Goal: Information Seeking & Learning: Learn about a topic

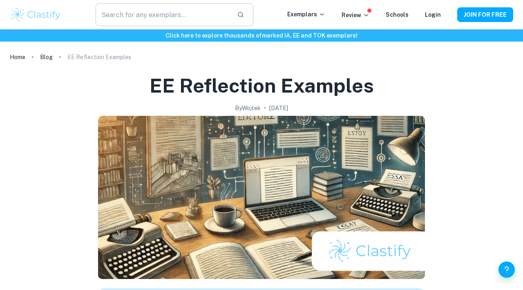
click at [155, 11] on input "text" at bounding box center [163, 14] width 135 height 23
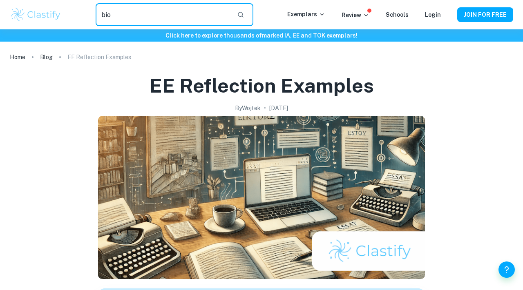
type input "bio"
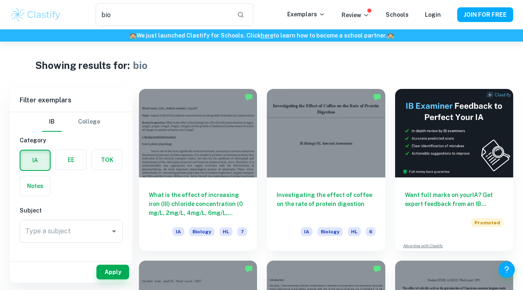
click at [51, 17] on img at bounding box center [36, 15] width 52 height 16
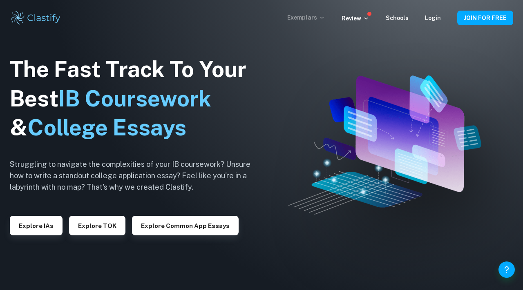
click at [320, 14] on p "Exemplars" at bounding box center [306, 17] width 38 height 9
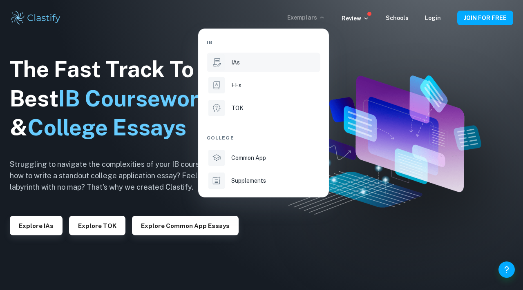
click at [254, 64] on div "IAs" at bounding box center [274, 62] width 87 height 9
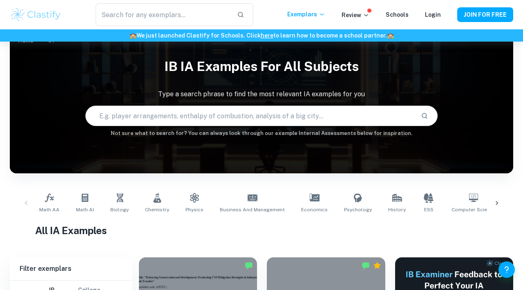
scroll to position [36, 0]
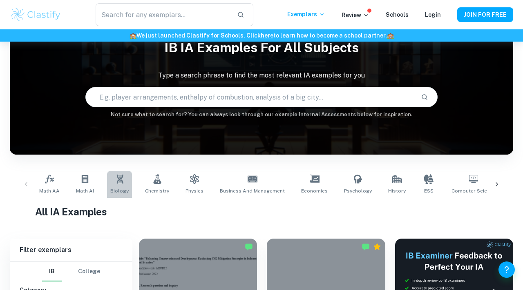
click at [116, 176] on icon at bounding box center [120, 179] width 10 height 10
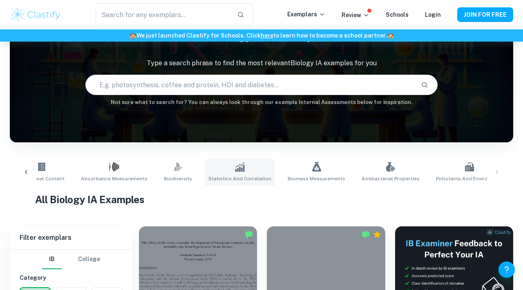
scroll to position [0, 582]
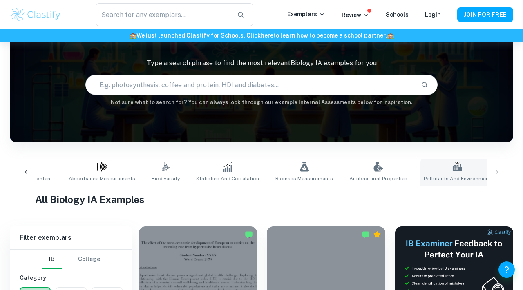
click at [453, 166] on icon at bounding box center [457, 167] width 9 height 7
type input "Pollutants and Environment"
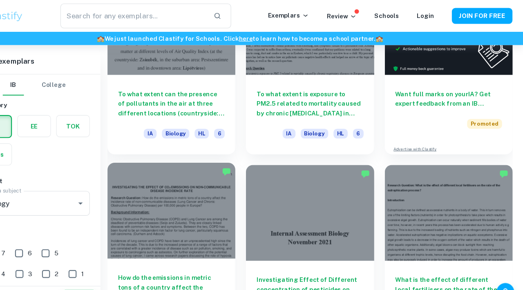
scroll to position [242, 0]
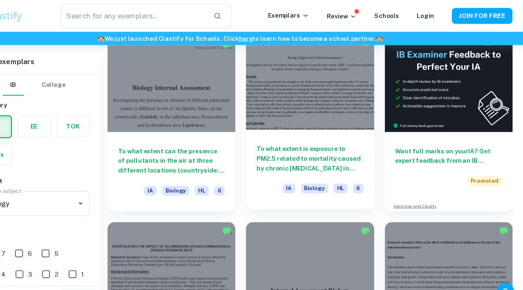
click at [322, 144] on h6 "To what extent is exposure to PM2.5 related to mortality caused by chronic [MED…" at bounding box center [325, 146] width 98 height 27
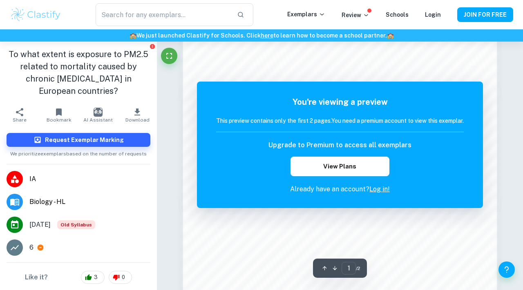
scroll to position [328, 0]
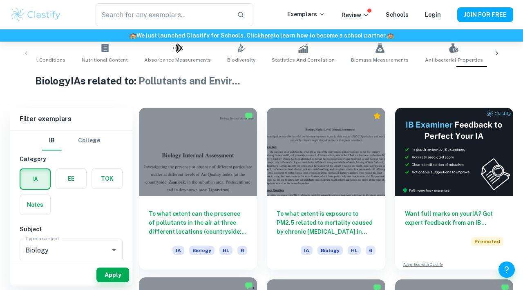
scroll to position [167, 0]
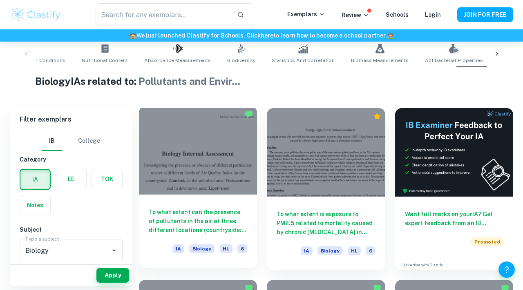
click at [210, 195] on div "To what extent can the presence of pollutants in the air at three different loc…" at bounding box center [198, 232] width 118 height 74
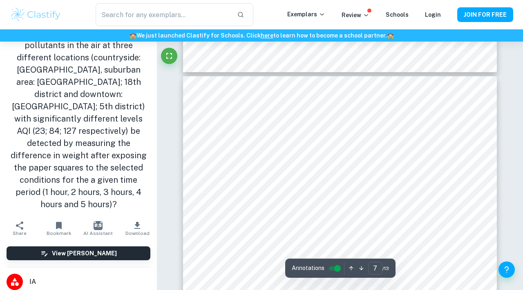
scroll to position [2773, 0]
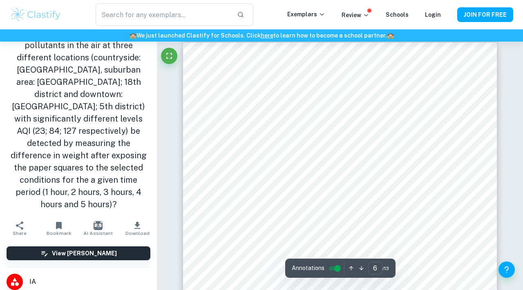
type input "5"
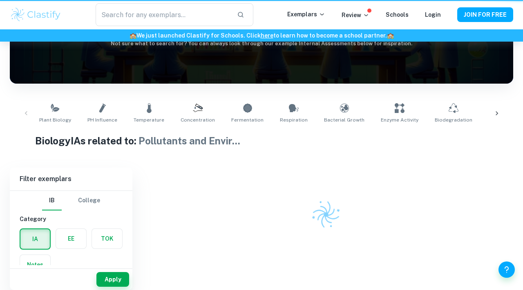
scroll to position [0, 506]
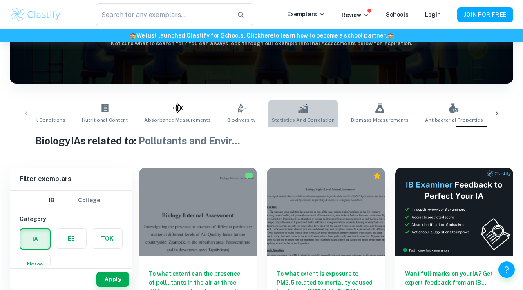
click at [279, 107] on link "Statistics and Correlation" at bounding box center [302, 113] width 69 height 27
type input "Statistics and Correlation"
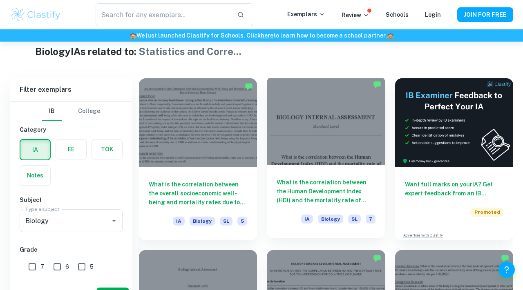
scroll to position [221, 0]
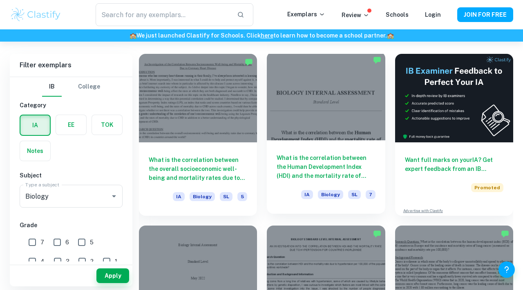
click at [325, 160] on h6 "What is the correlation between the Human Development Index (HDI) and the morta…" at bounding box center [325, 167] width 98 height 27
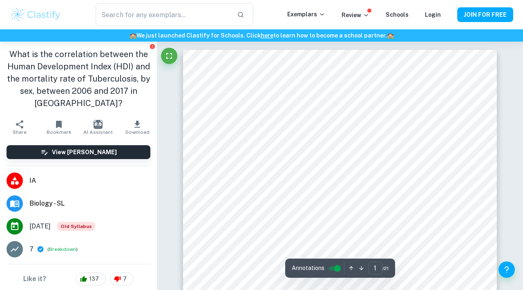
click at [7, 11] on div "​ Exemplars Review Schools Login JOIN FOR FREE" at bounding box center [261, 14] width 523 height 23
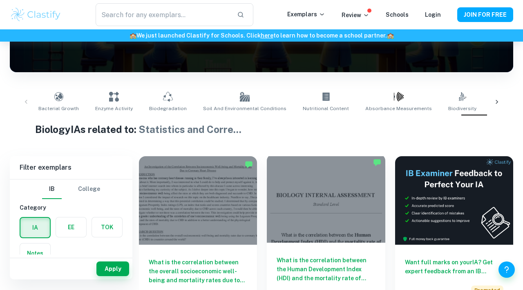
scroll to position [120, 0]
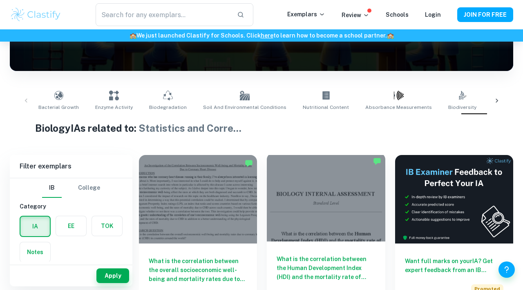
click at [314, 261] on h6 "What is the correlation between the Human Development Index (HDI) and the morta…" at bounding box center [325, 268] width 98 height 27
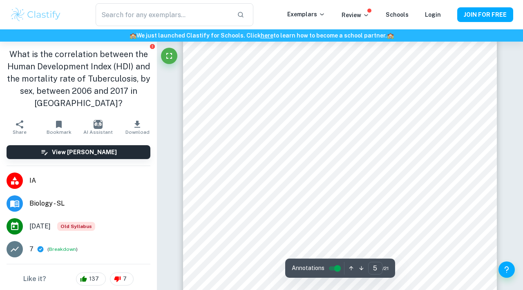
scroll to position [1764, 0]
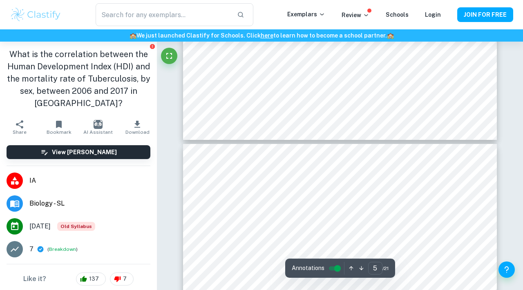
type input "4"
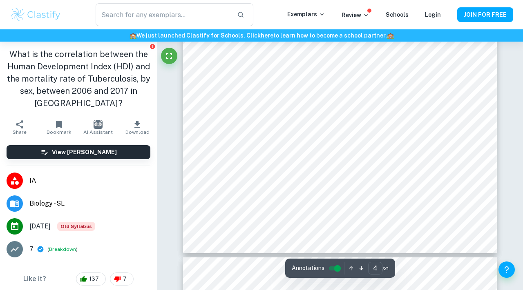
scroll to position [1526, 0]
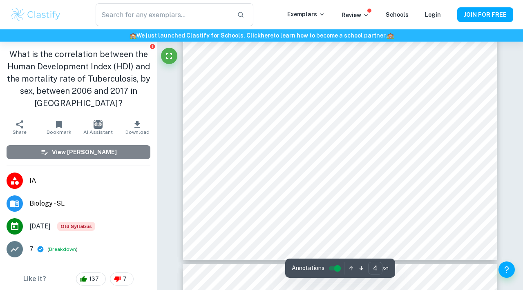
click at [119, 156] on button "View [PERSON_NAME]" at bounding box center [79, 152] width 144 height 14
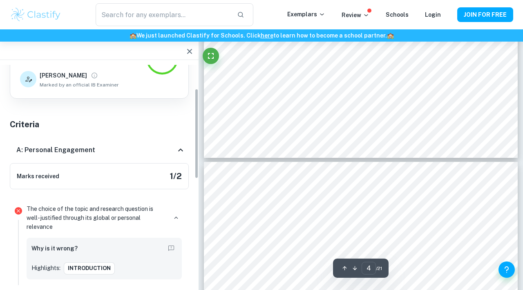
scroll to position [68, 0]
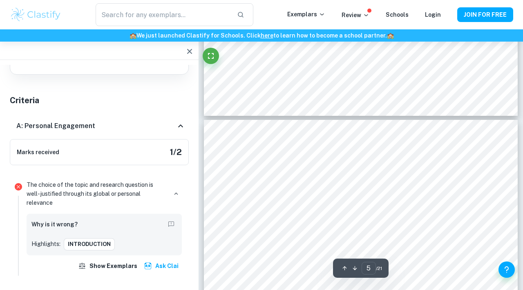
type input "4"
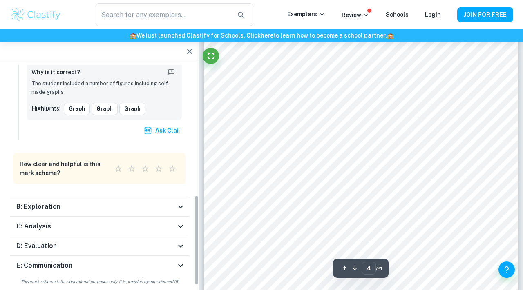
scroll to position [1482, 0]
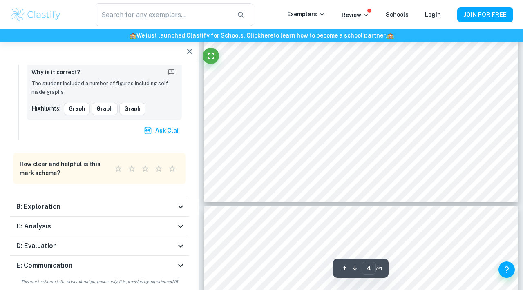
click at [109, 202] on div "B: Exploration" at bounding box center [95, 207] width 159 height 10
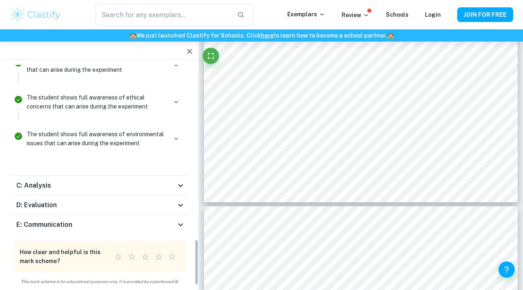
scroll to position [1493, 0]
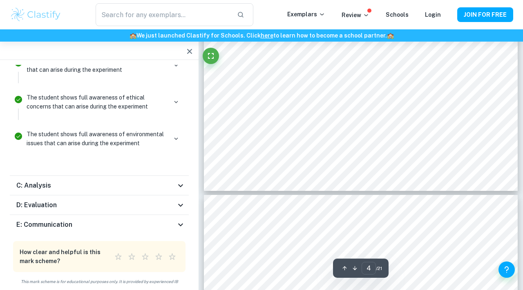
click at [119, 183] on div "C: Analysis" at bounding box center [99, 186] width 179 height 20
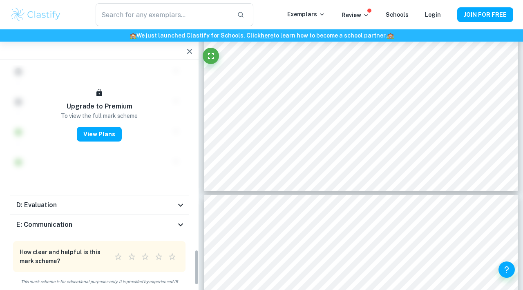
click at [120, 201] on div "D: Evaluation" at bounding box center [95, 206] width 159 height 10
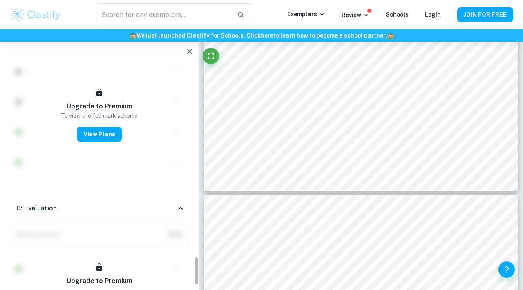
scroll to position [1465, 0]
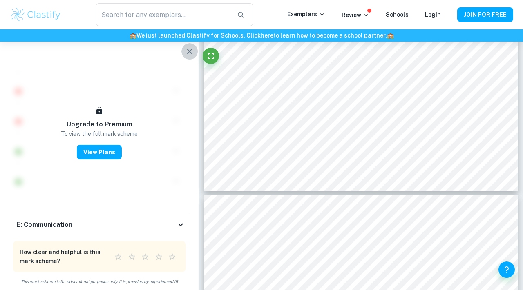
click at [185, 52] on icon "button" at bounding box center [190, 52] width 10 height 10
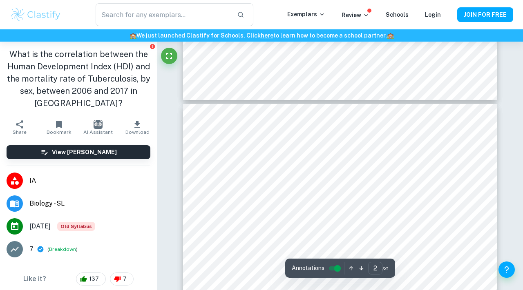
type input "1"
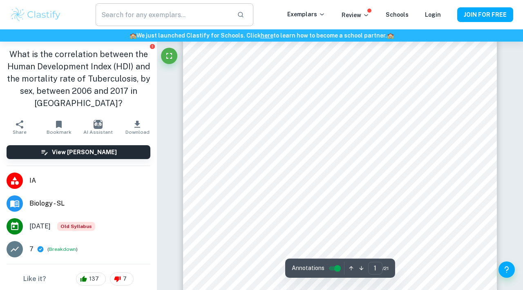
scroll to position [51, 0]
